Goal: Information Seeking & Learning: Learn about a topic

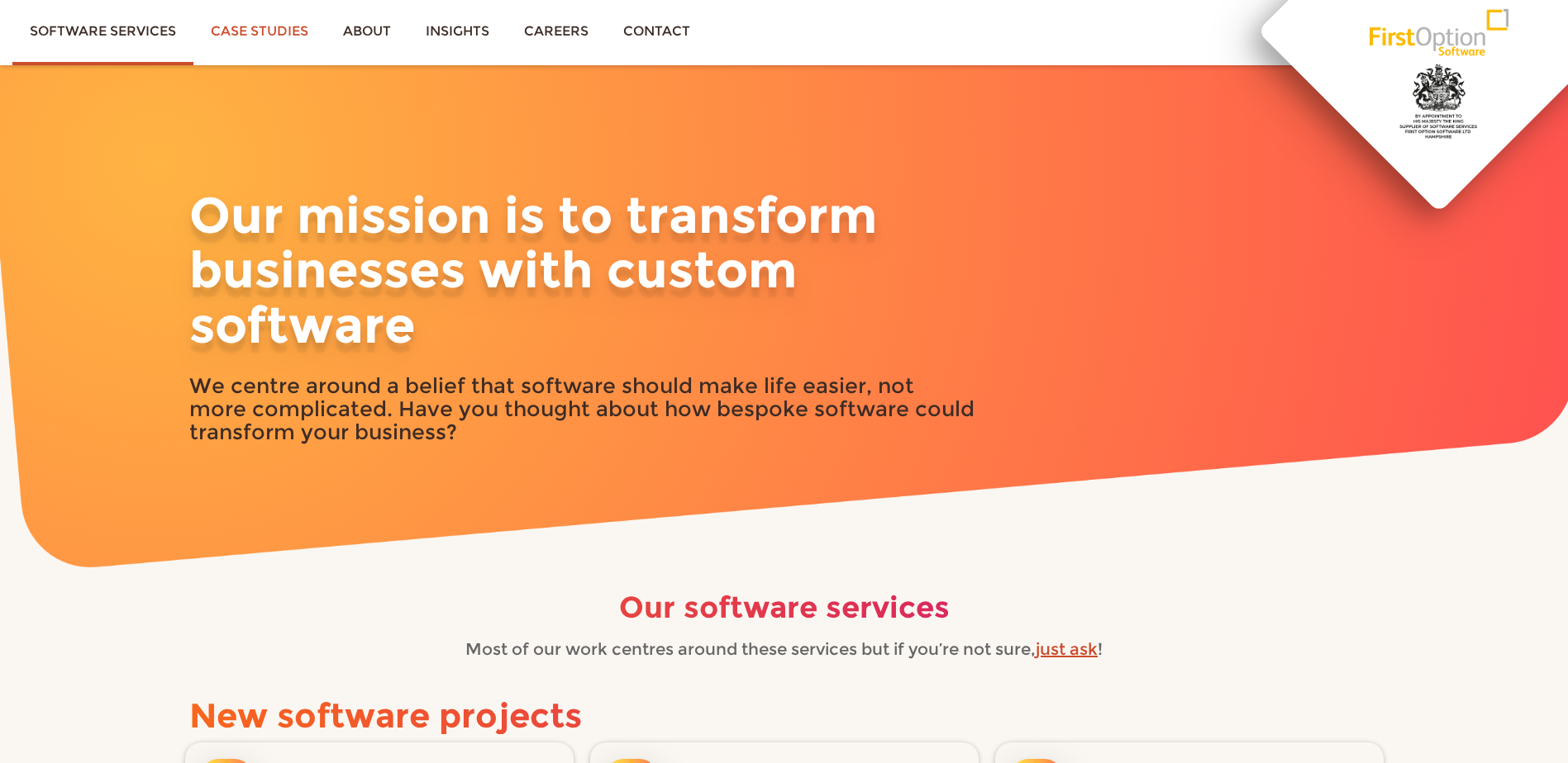
click at [253, 27] on link "Case studies" at bounding box center [260, 30] width 132 height 62
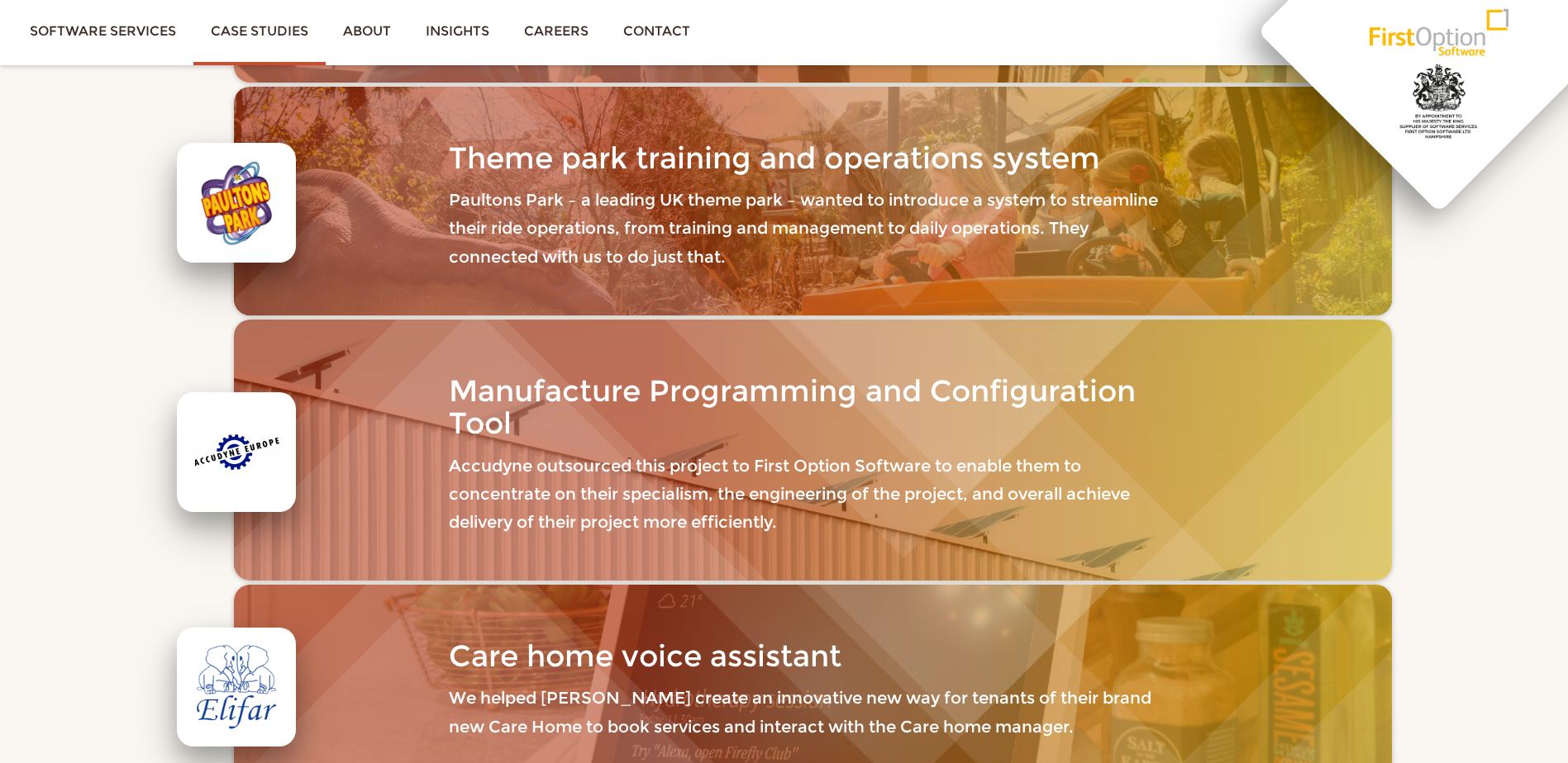
scroll to position [496, 0]
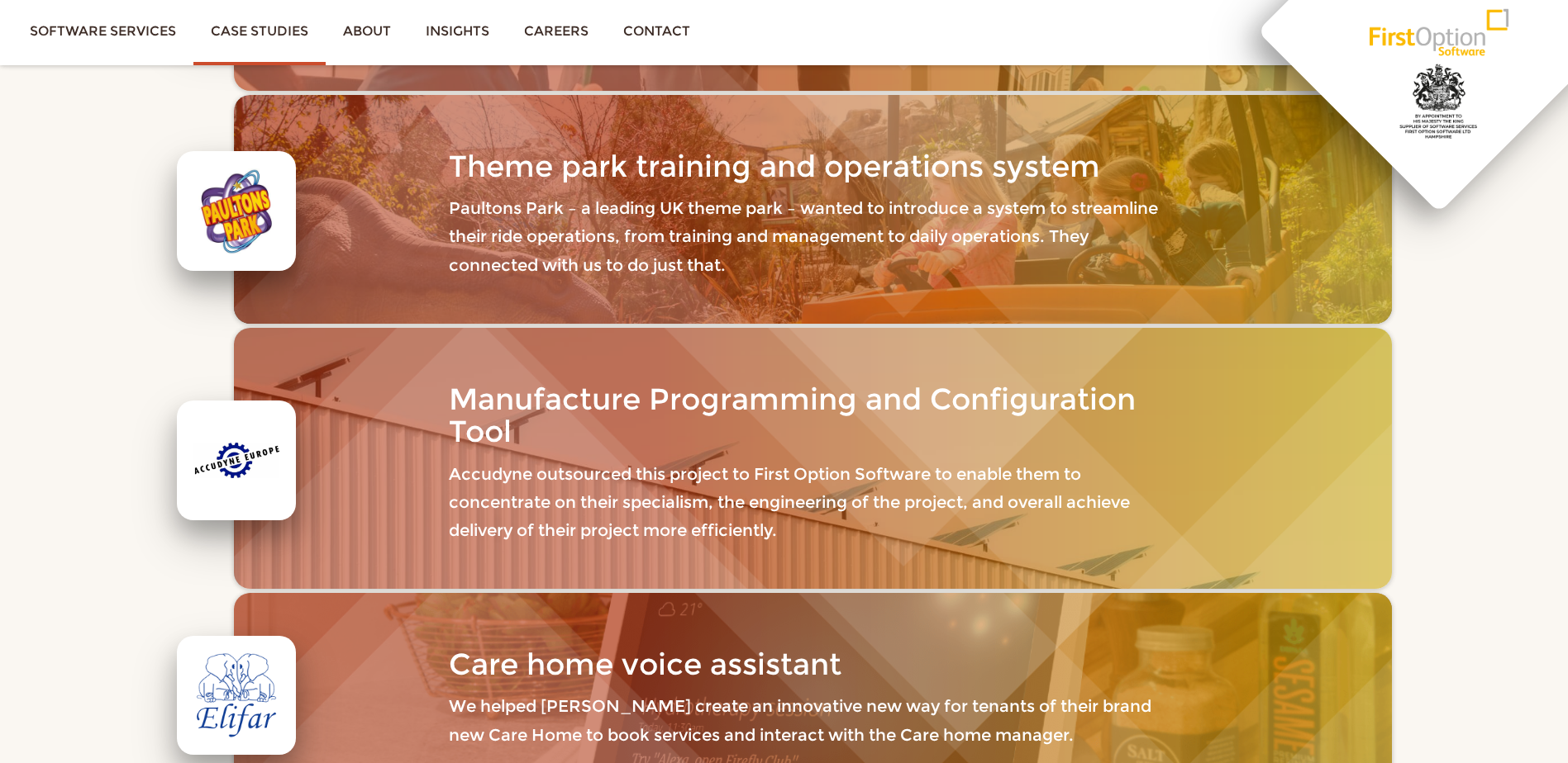
click at [477, 251] on p "Paultons Park – a leading UK theme park – wanted to introduce a system to strea…" at bounding box center [812, 236] width 727 height 86
click at [228, 205] on div at bounding box center [237, 211] width 87 height 87
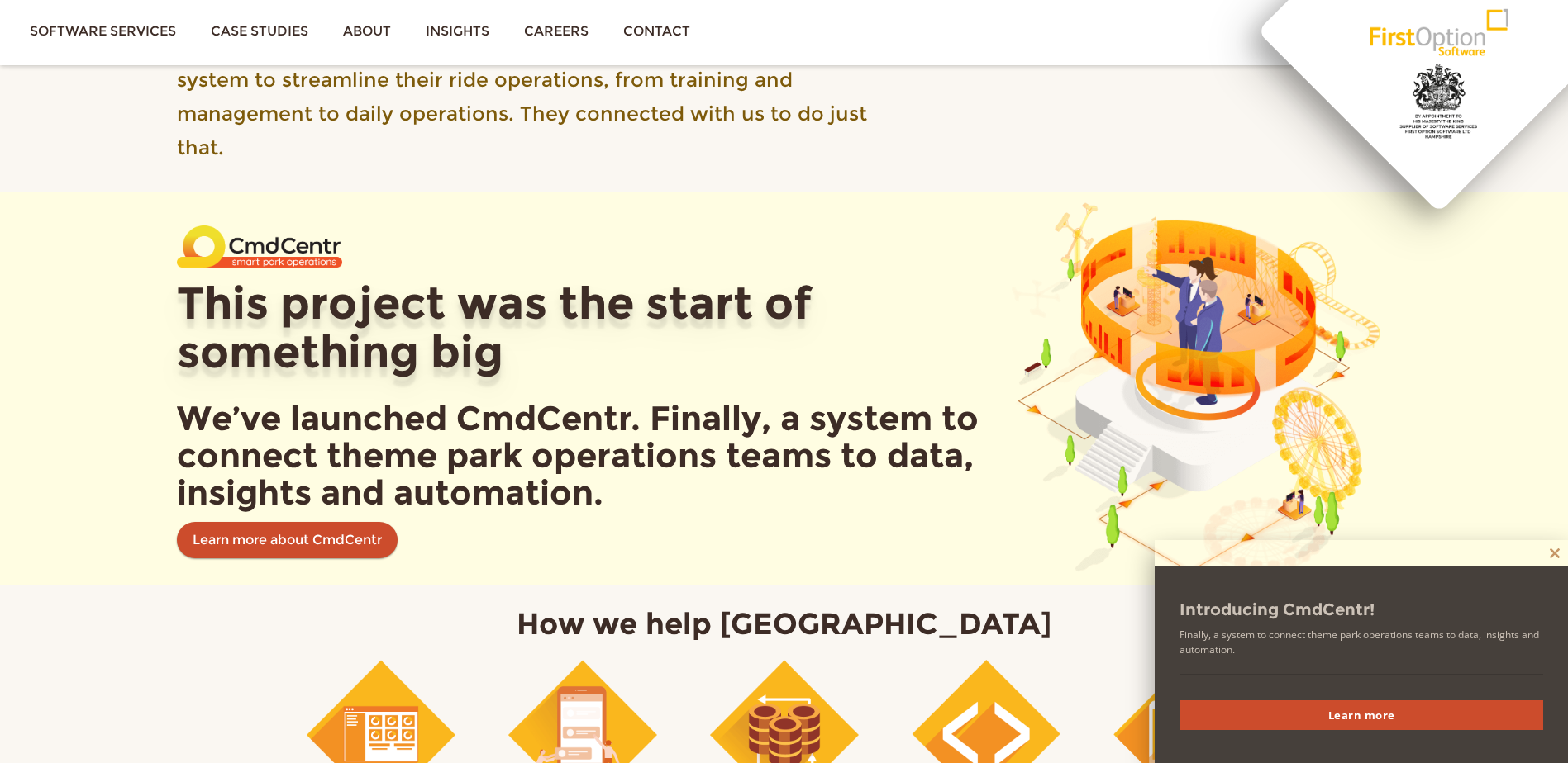
scroll to position [578, 0]
click at [1559, 550] on span at bounding box center [1554, 554] width 27 height 10
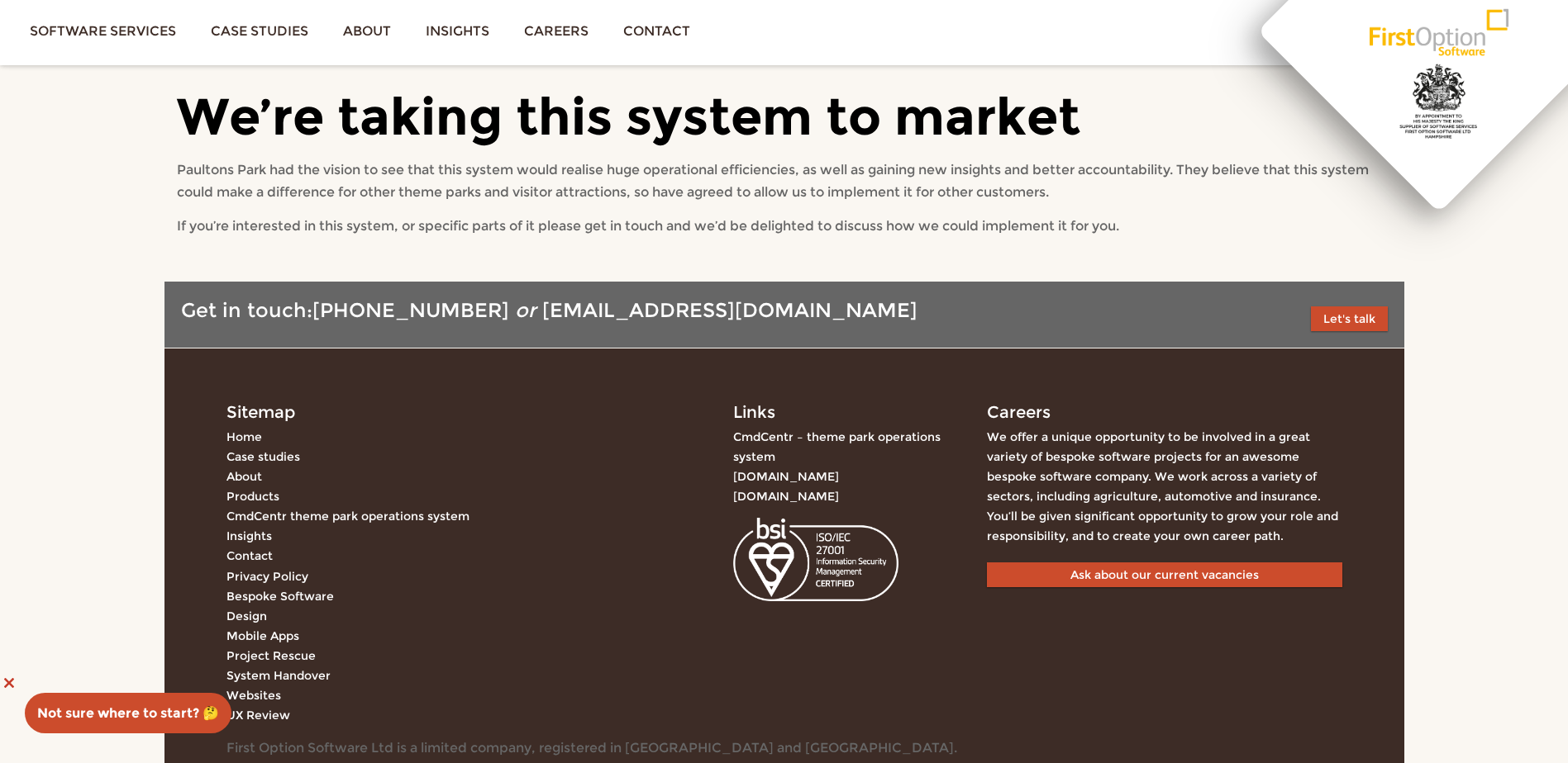
scroll to position [6774, 0]
